Goal: Check status: Check status

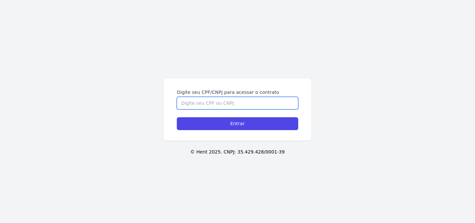
click at [195, 102] on input "Digite seu CPF/CNPJ para acessar o contrato" at bounding box center [237, 103] width 121 height 13
type input "05847277717"
click at [177, 117] on input "Entrar" at bounding box center [237, 123] width 121 height 13
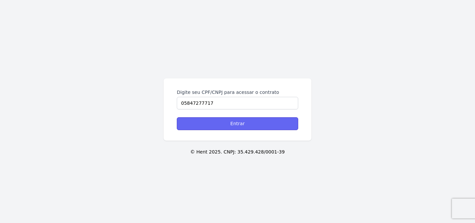
click at [226, 125] on input "Entrar" at bounding box center [237, 123] width 121 height 13
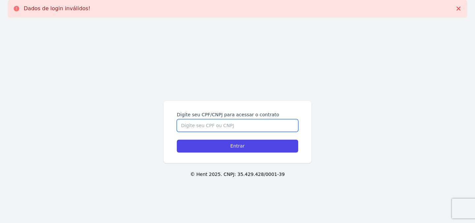
click at [226, 125] on input "Digite seu CPF/CNPJ para acessar o contrato" at bounding box center [237, 125] width 121 height 13
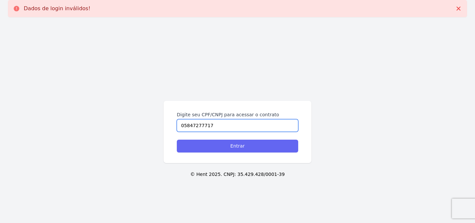
type input "05847277717"
click at [235, 148] on input "Entrar" at bounding box center [237, 146] width 121 height 13
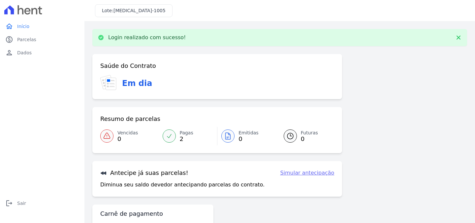
click at [118, 75] on div "Saúde do Contrato Em dia" at bounding box center [217, 76] width 250 height 45
click at [118, 74] on div "Saúde do Contrato Em dia" at bounding box center [217, 76] width 250 height 45
click at [118, 73] on div "Saúde do Contrato Em dia" at bounding box center [217, 76] width 250 height 45
click at [120, 64] on h3 "Saúde do Contrato" at bounding box center [128, 66] width 56 height 8
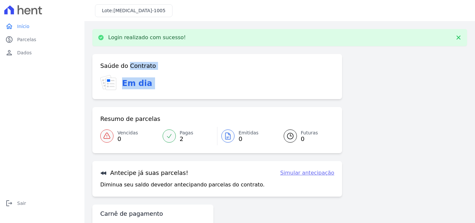
drag, startPoint x: 120, startPoint y: 64, endPoint x: 120, endPoint y: 77, distance: 13.2
click at [120, 77] on div "Saúde do Contrato Em dia" at bounding box center [217, 76] width 250 height 45
click at [120, 77] on div "Em dia" at bounding box center [217, 83] width 234 height 16
click at [27, 37] on span "Parcelas" at bounding box center [26, 39] width 19 height 7
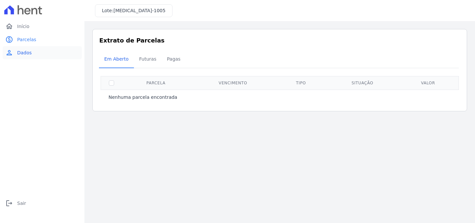
click at [27, 47] on link "person Dados" at bounding box center [42, 52] width 79 height 13
click at [151, 61] on span "Futuras" at bounding box center [147, 58] width 25 height 13
click at [177, 62] on span "Pagas" at bounding box center [173, 58] width 21 height 13
